Goal: Task Accomplishment & Management: Use online tool/utility

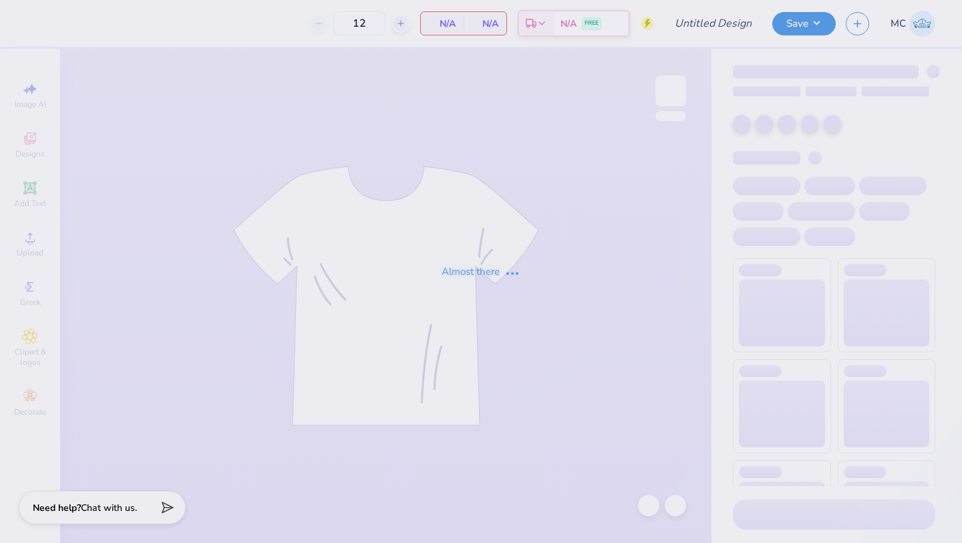
type input "black t shirt"
type input "20"
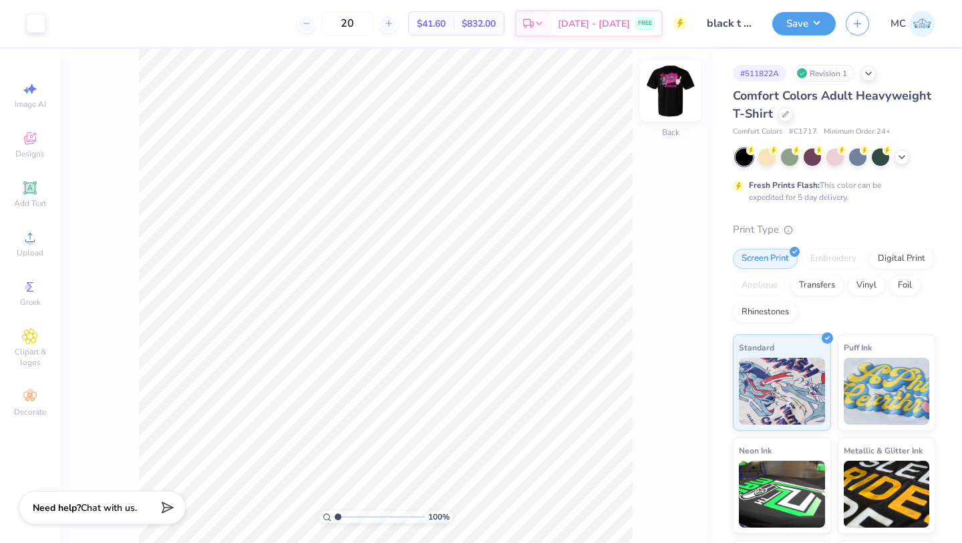
click at [670, 94] on img at bounding box center [670, 90] width 53 height 53
click at [30, 27] on div at bounding box center [36, 22] width 19 height 19
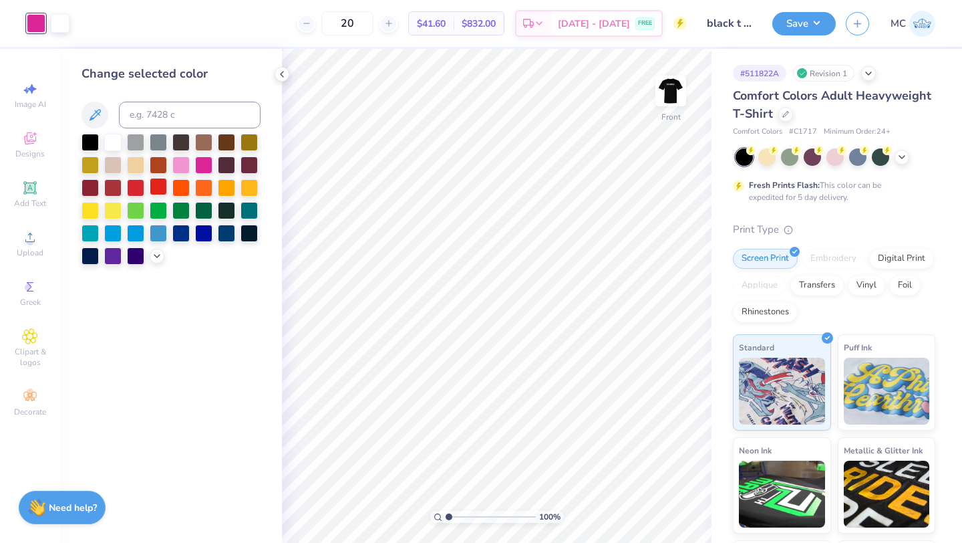
click at [160, 186] on div at bounding box center [158, 186] width 17 height 17
click at [675, 90] on img at bounding box center [670, 90] width 53 height 53
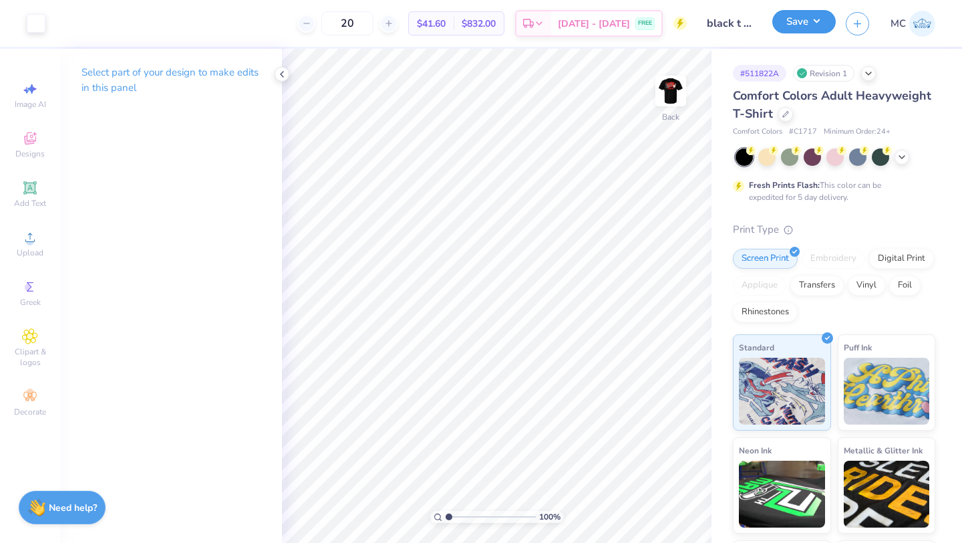
click at [794, 25] on button "Save" at bounding box center [803, 21] width 63 height 23
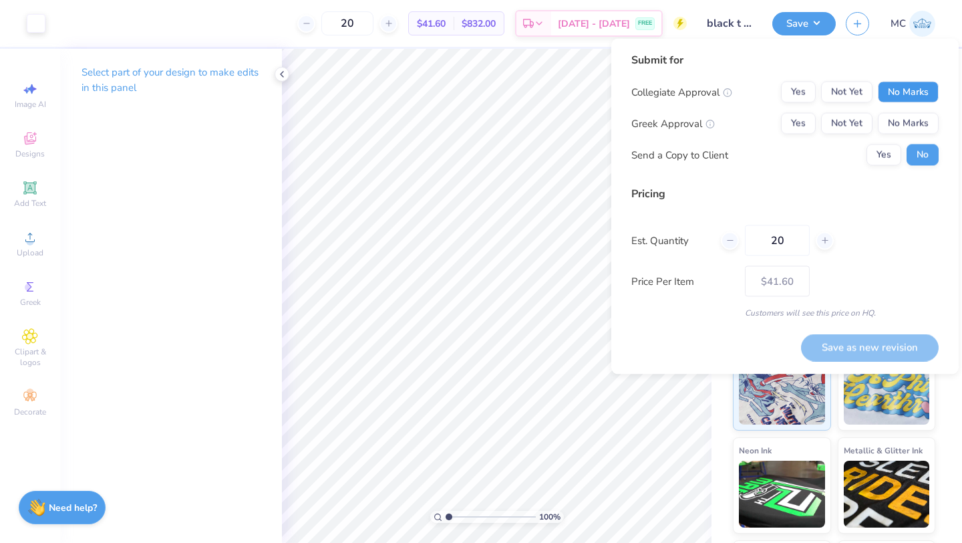
click at [929, 98] on button "No Marks" at bounding box center [908, 92] width 61 height 21
click at [774, 126] on div "Greek Approval Yes Not Yet No Marks" at bounding box center [784, 123] width 307 height 21
click at [797, 126] on button "Yes" at bounding box center [798, 123] width 35 height 21
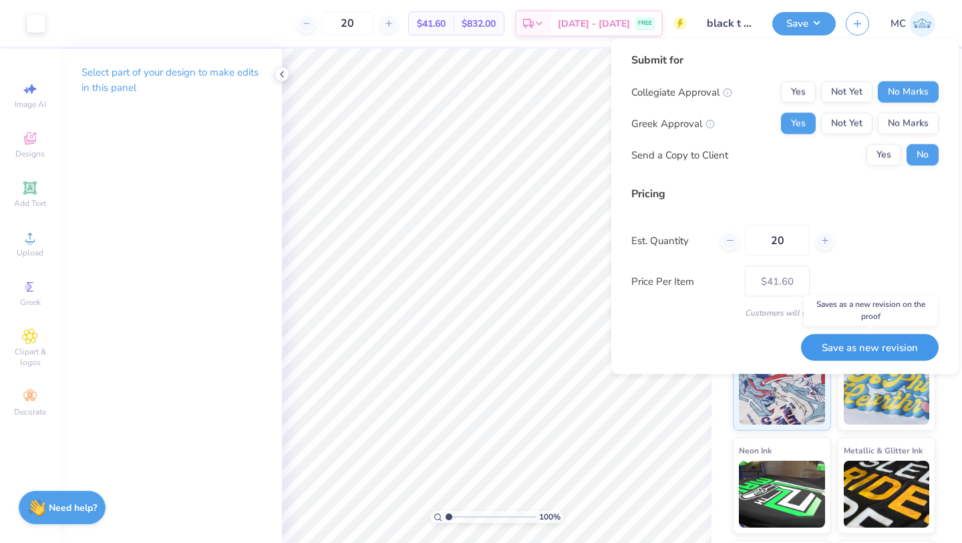
click at [868, 347] on button "Save as new revision" at bounding box center [870, 346] width 138 height 27
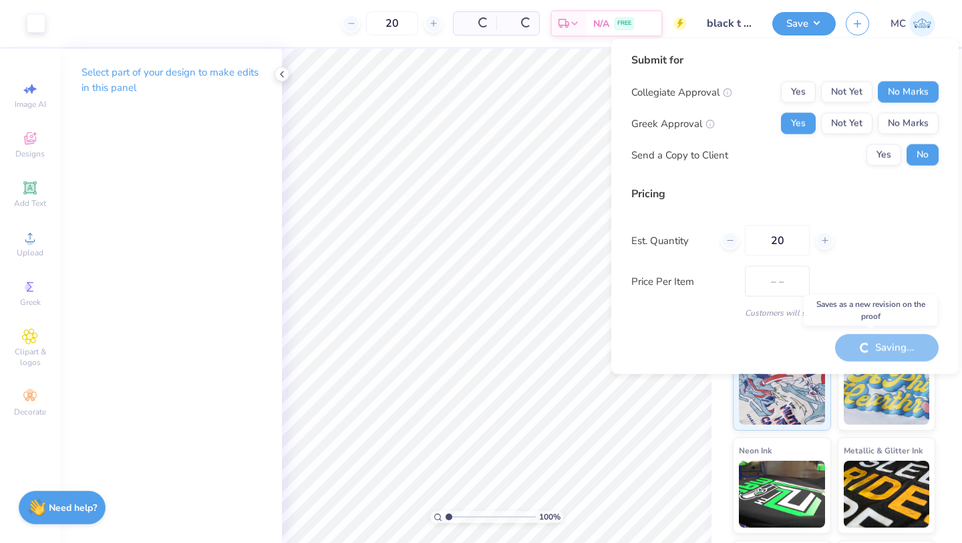
type input "$41.60"
